Goal: Go to known website: Go to known website

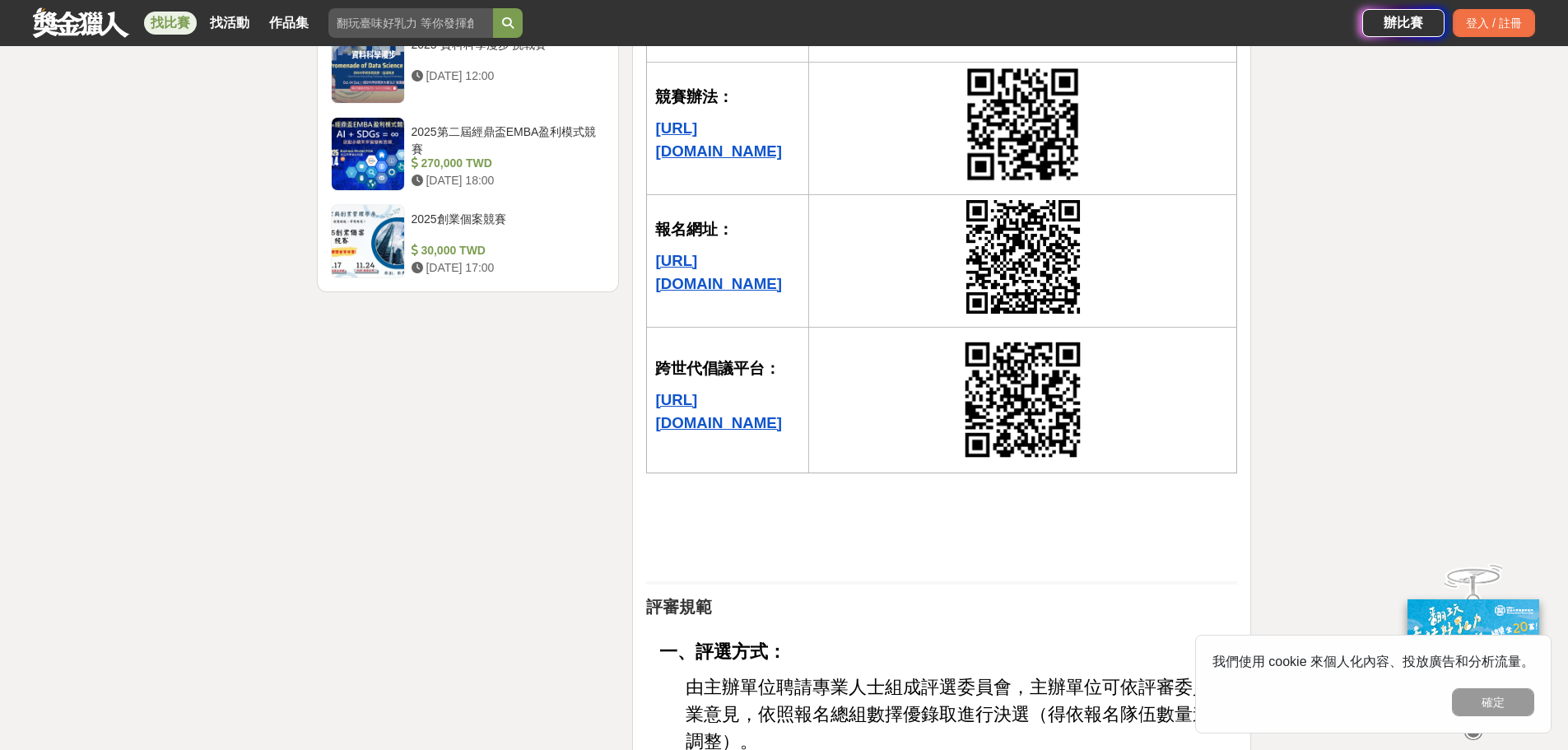
scroll to position [2139, 0]
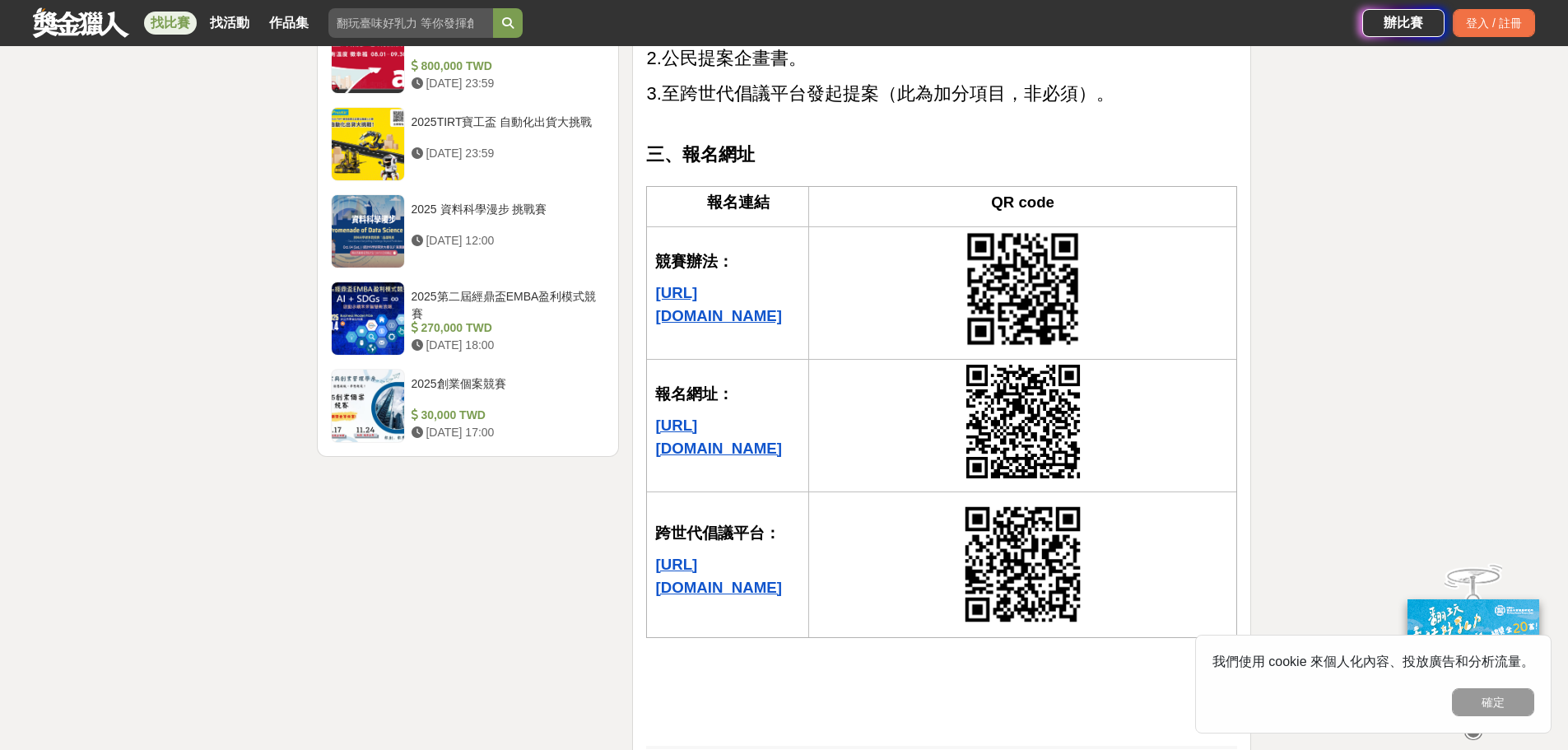
click at [731, 556] on u "https://crossroad.nownews.com/" at bounding box center [718, 576] width 126 height 40
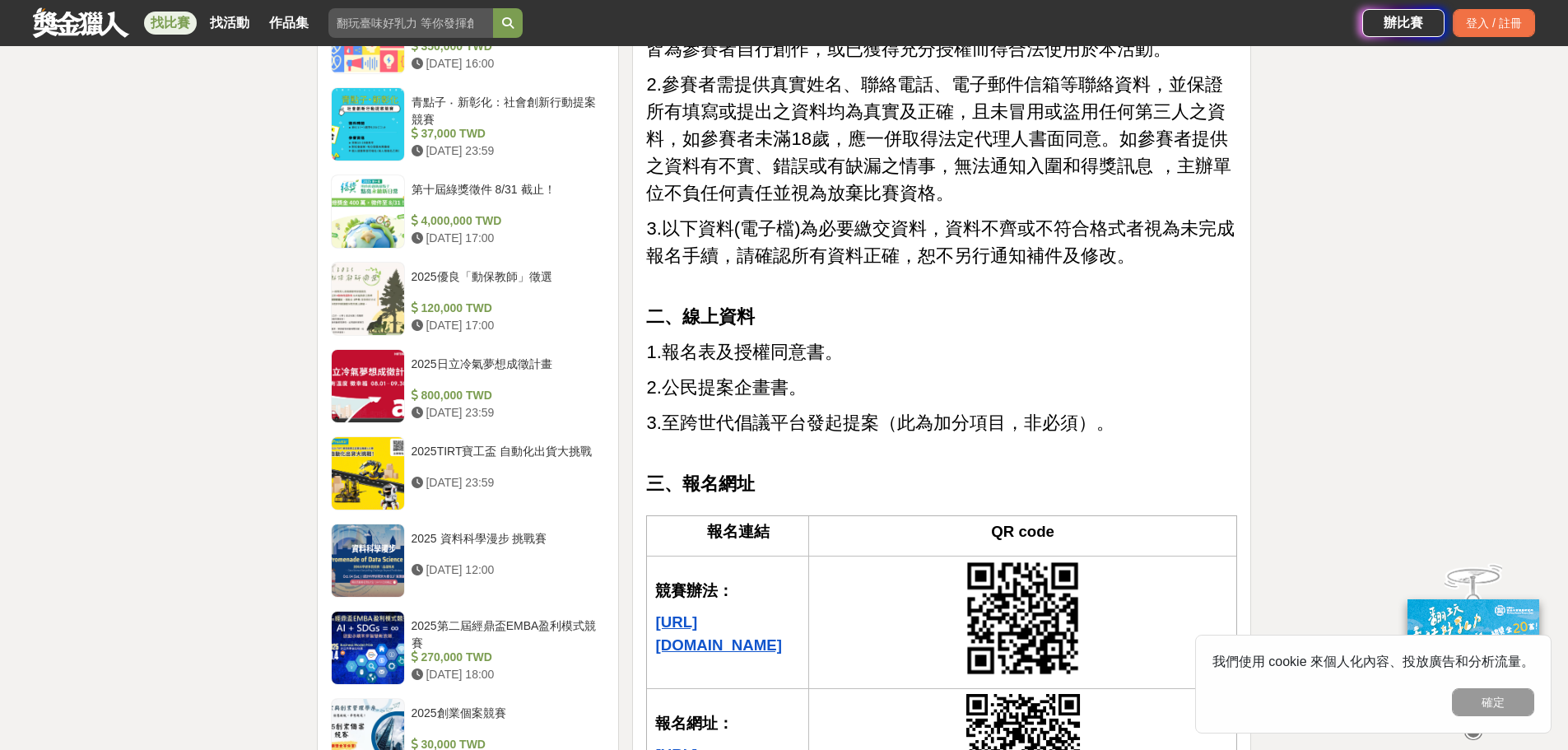
scroll to position [1729, 0]
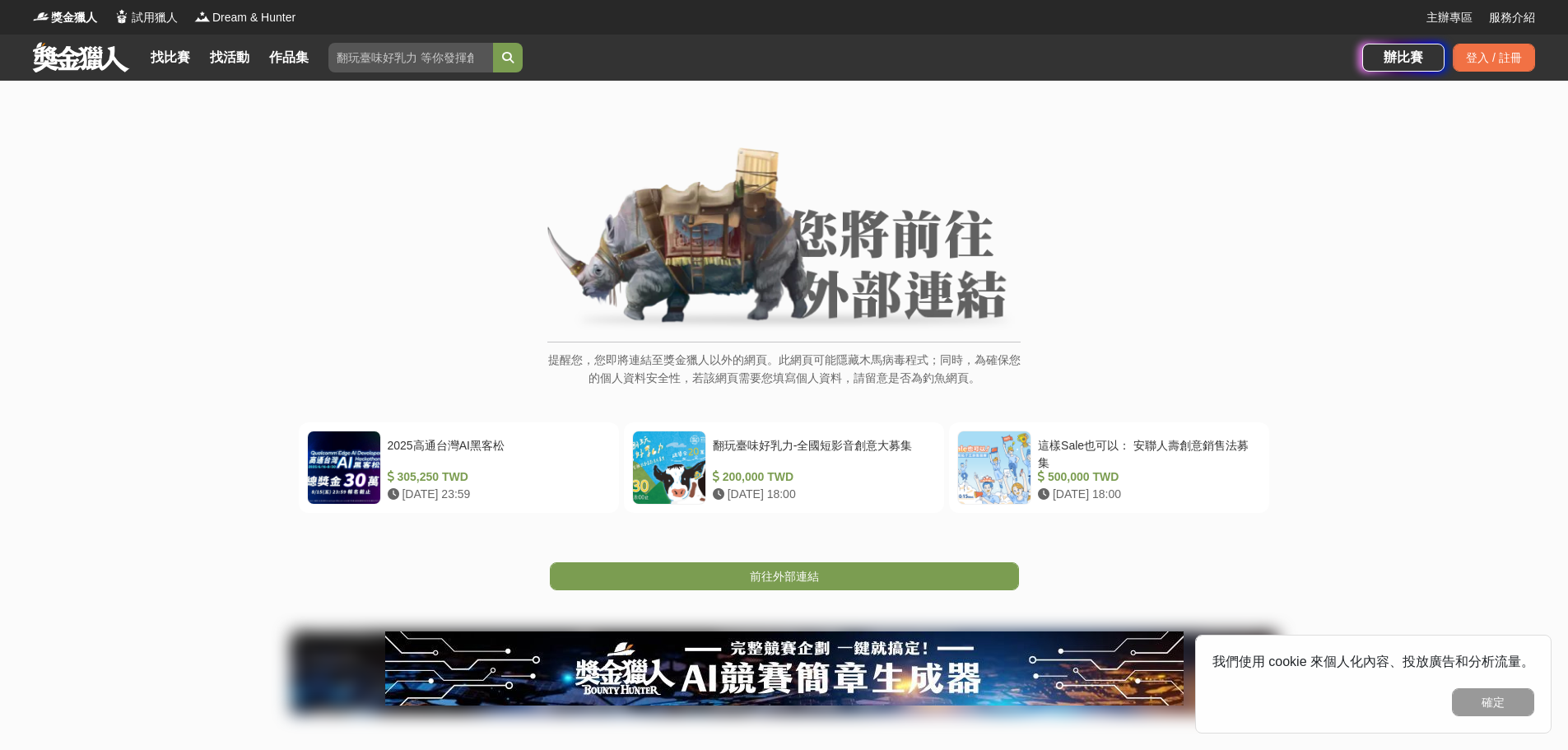
click at [806, 553] on div "前往外部連結" at bounding box center [784, 551] width 1568 height 78
click at [806, 562] on link "前往外部連結" at bounding box center [784, 577] width 469 height 28
